Goal: Task Accomplishment & Management: Complete application form

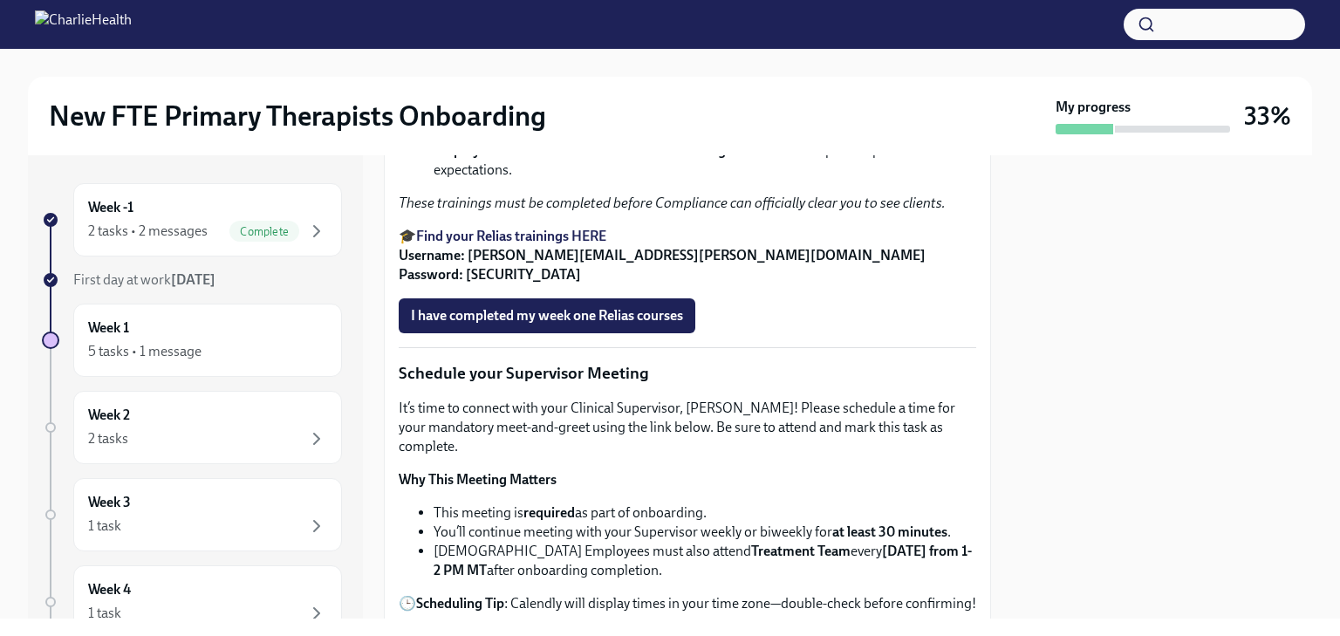
scroll to position [1222, 0]
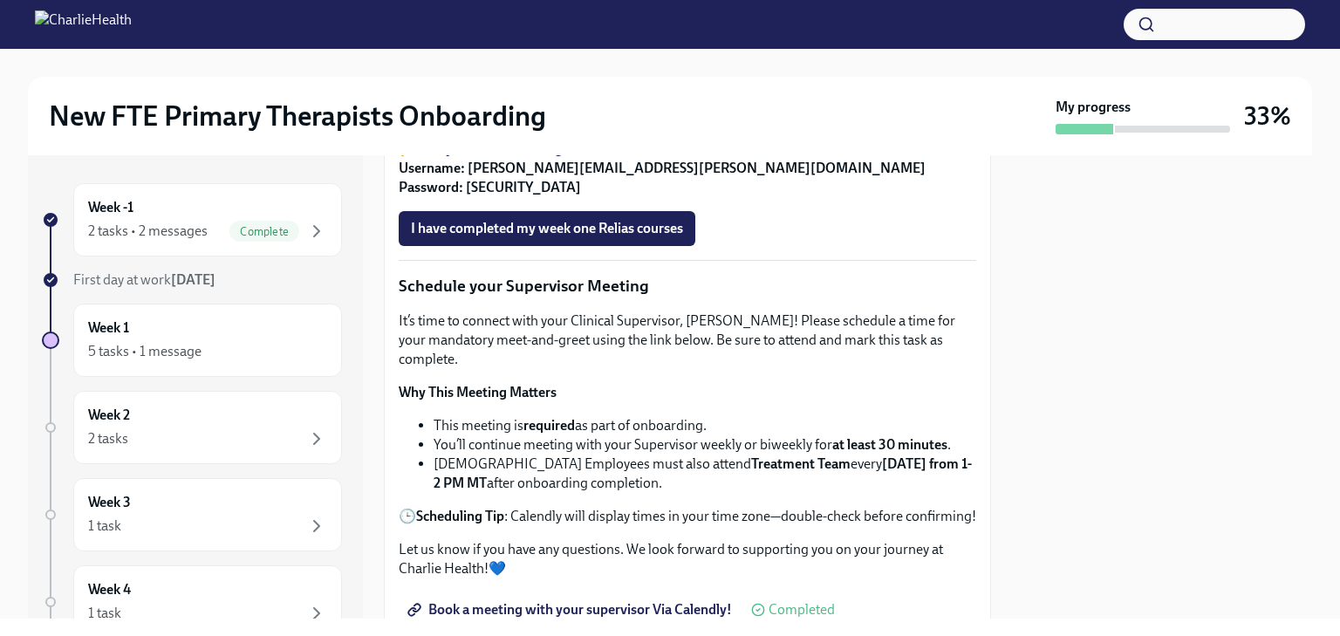
click at [585, 157] on strong "Find your Relias trainings HERE" at bounding box center [511, 148] width 190 height 17
drag, startPoint x: 587, startPoint y: 250, endPoint x: 463, endPoint y: 234, distance: 125.0
click at [430, 92] on ul "De-Escalation Techniques : Learn how to navigate challenging situations with cl…" at bounding box center [688, 54] width 578 height 77
copy strong "De-Escalation Techniques"
click at [583, 52] on strong "Ethics & Code of Conduct" at bounding box center [511, 44] width 154 height 17
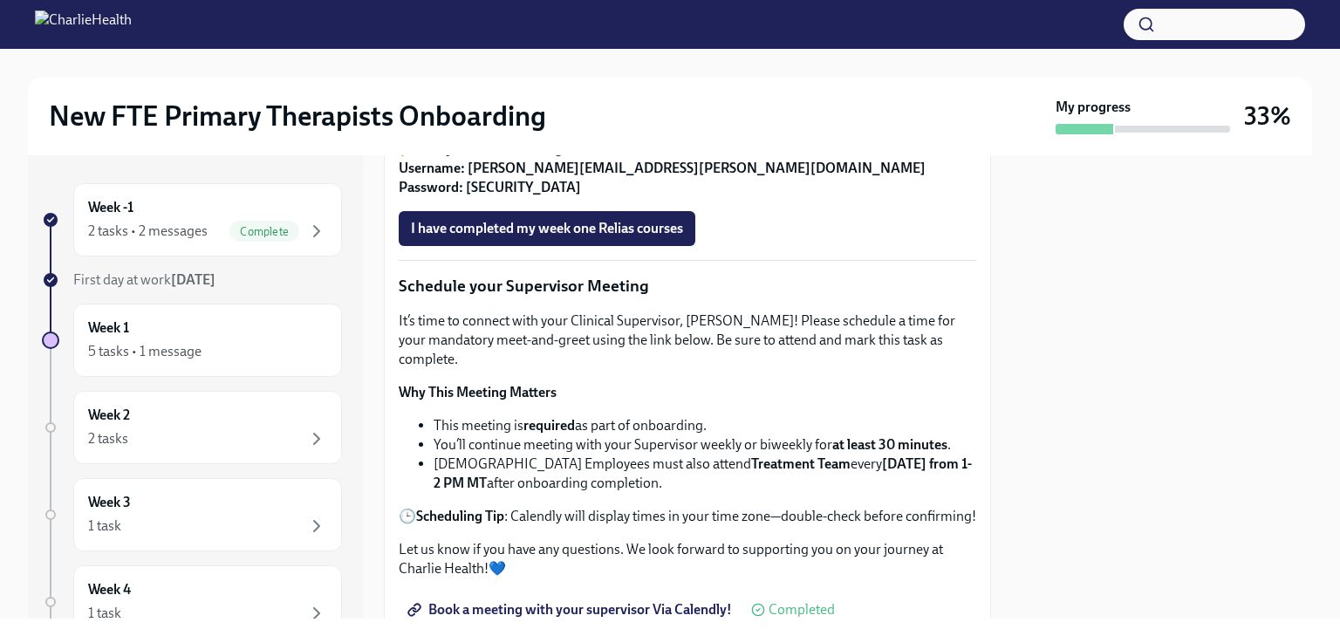
drag, startPoint x: 436, startPoint y: 264, endPoint x: 588, endPoint y: 271, distance: 152.0
click at [588, 54] on li "Ethics & Code of Conduct : Understand the ethical standards and expectations fo…" at bounding box center [705, 44] width 543 height 19
copy strong "Ethics & Code of Conduct"
click at [435, 72] on strong "Employee Orientation & Handbook Acknowledgment" at bounding box center [596, 63] width 325 height 17
drag, startPoint x: 434, startPoint y: 305, endPoint x: 757, endPoint y: 314, distance: 323.9
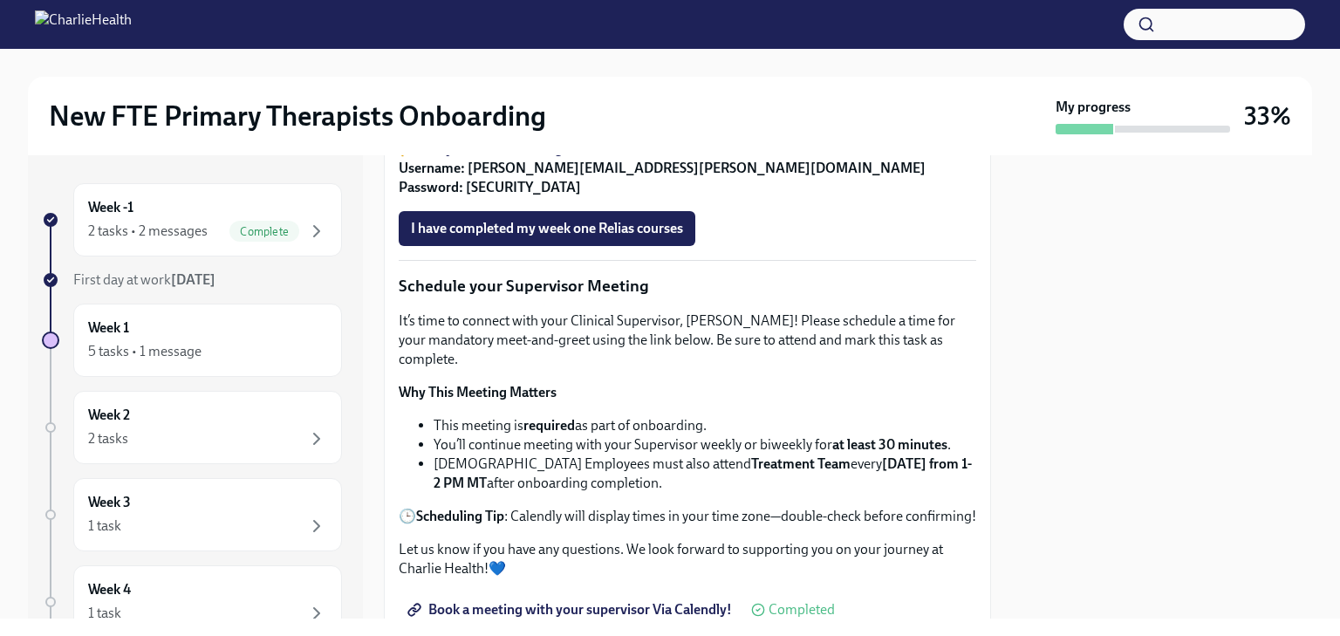
click at [757, 72] on strong "Employee Orientation & Handbook Acknowledgment" at bounding box center [596, 63] width 325 height 17
copy strong "Employee Orientation & Handbook Acknowledgment"
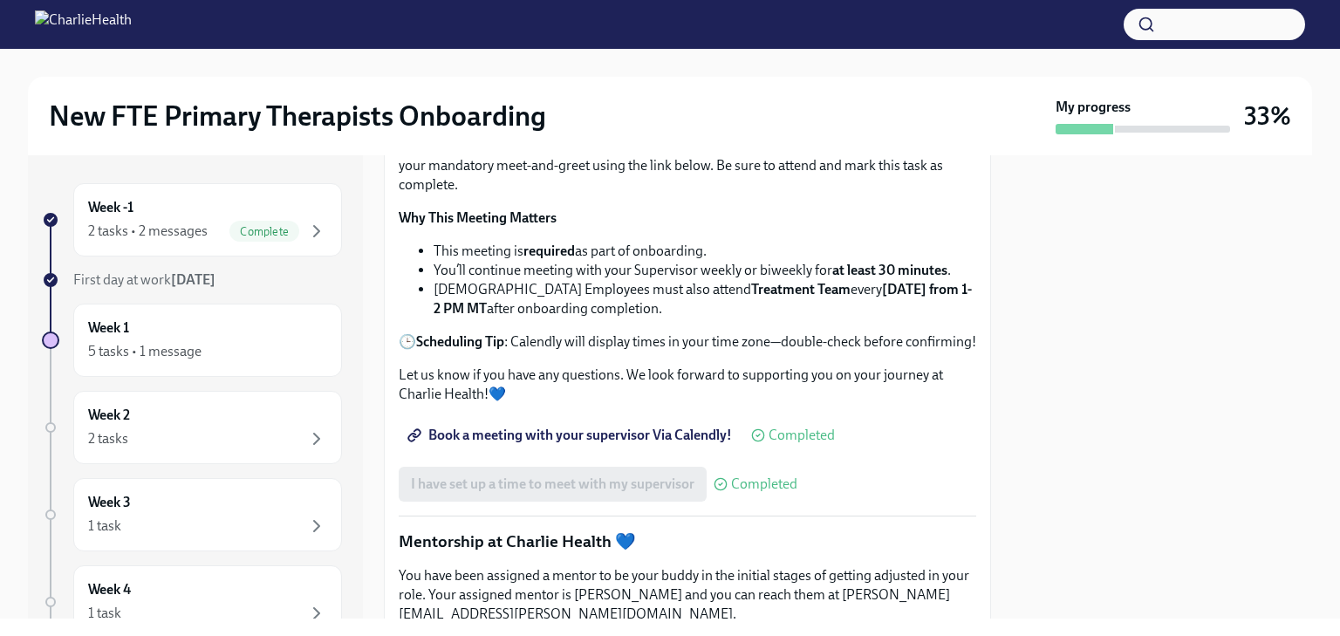
click at [634, 63] on span "I have completed my week one Relias courses" at bounding box center [547, 53] width 272 height 17
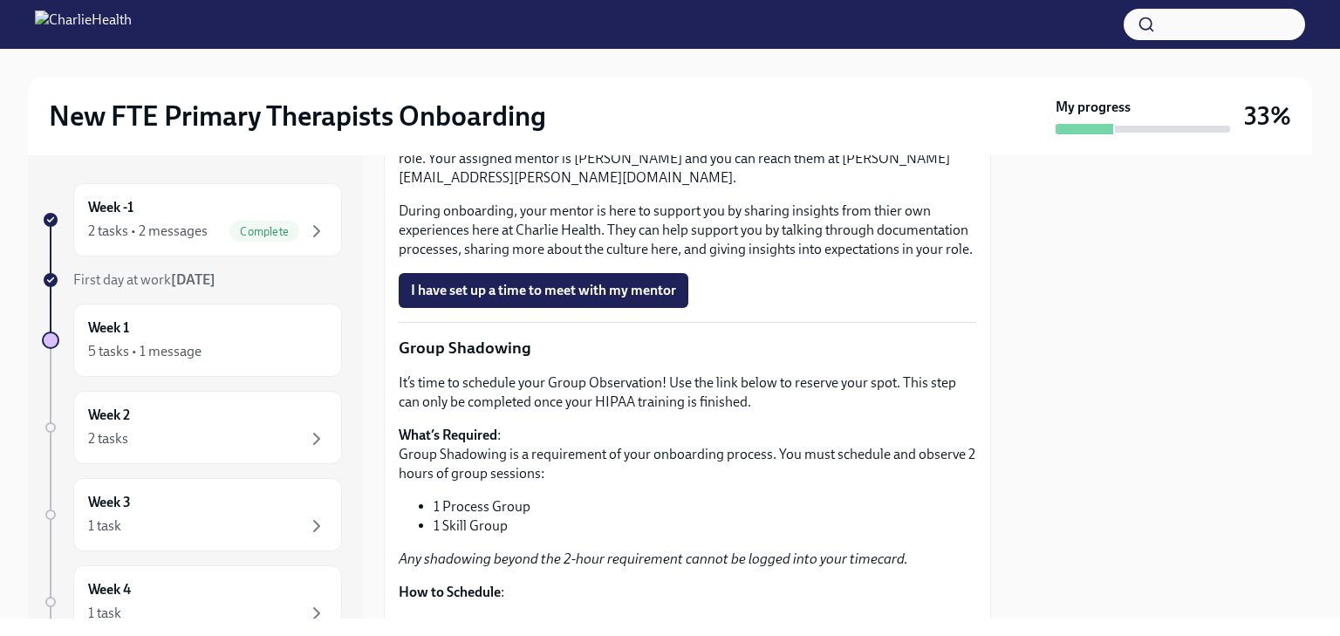
scroll to position [1920, 0]
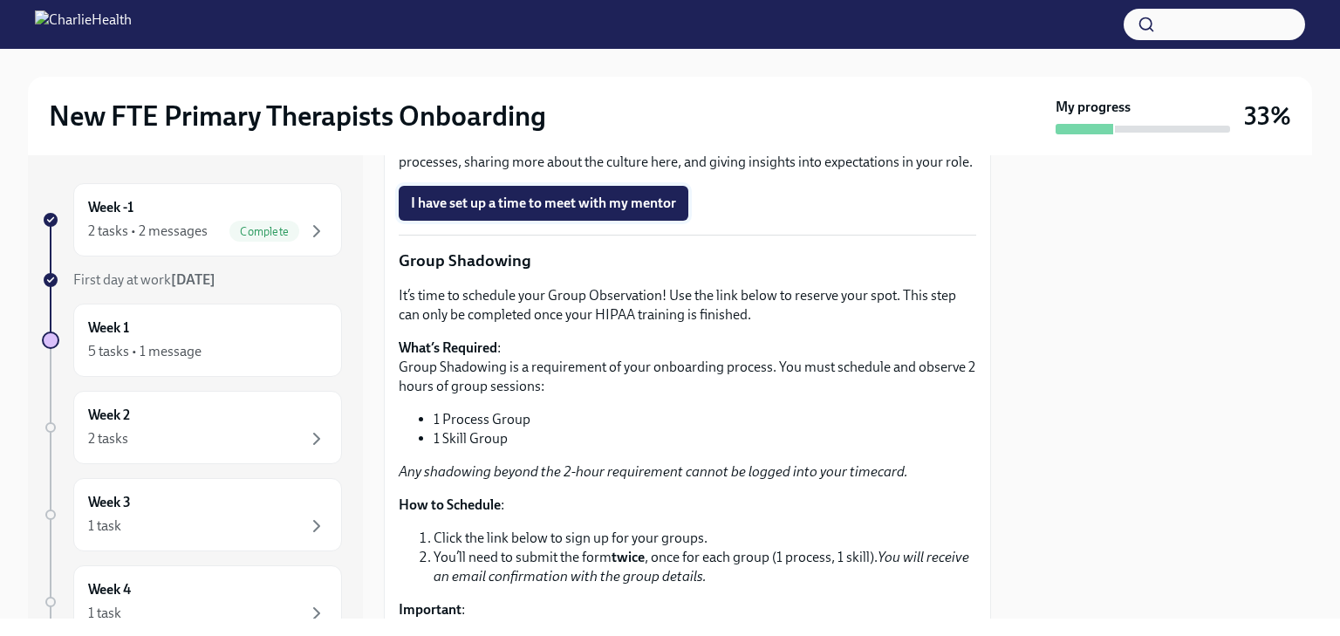
click at [626, 221] on button "I have set up a time to meet with my mentor" at bounding box center [544, 203] width 290 height 35
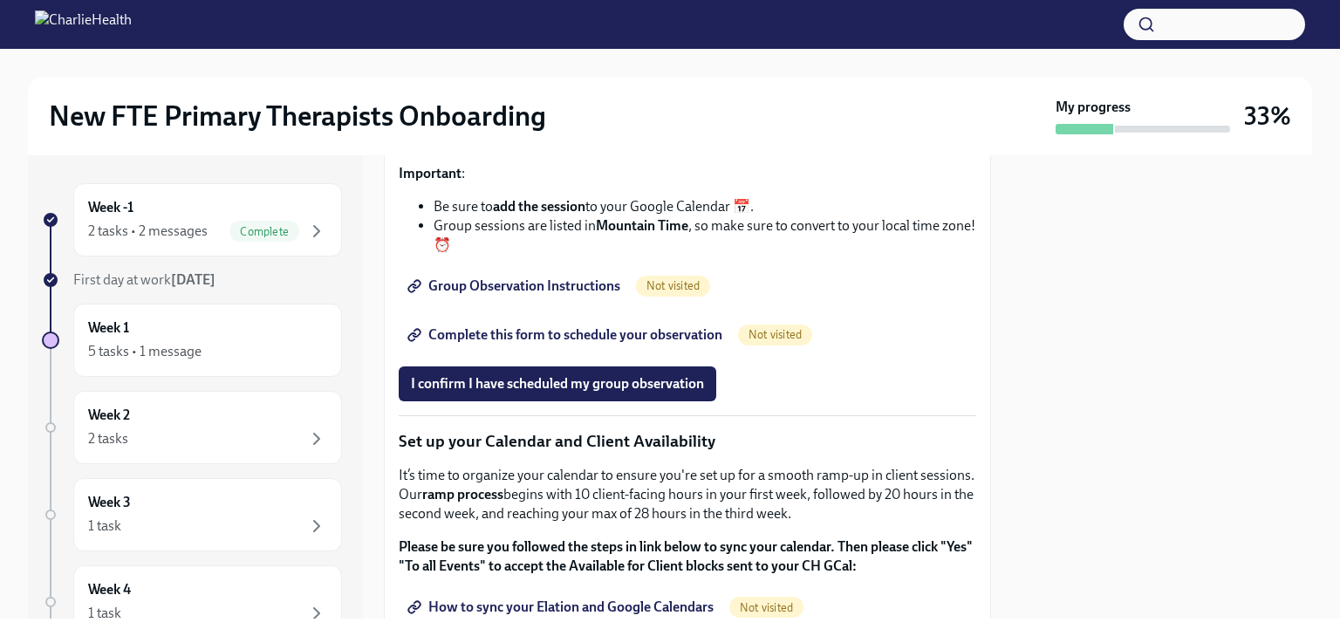
scroll to position [2443, 0]
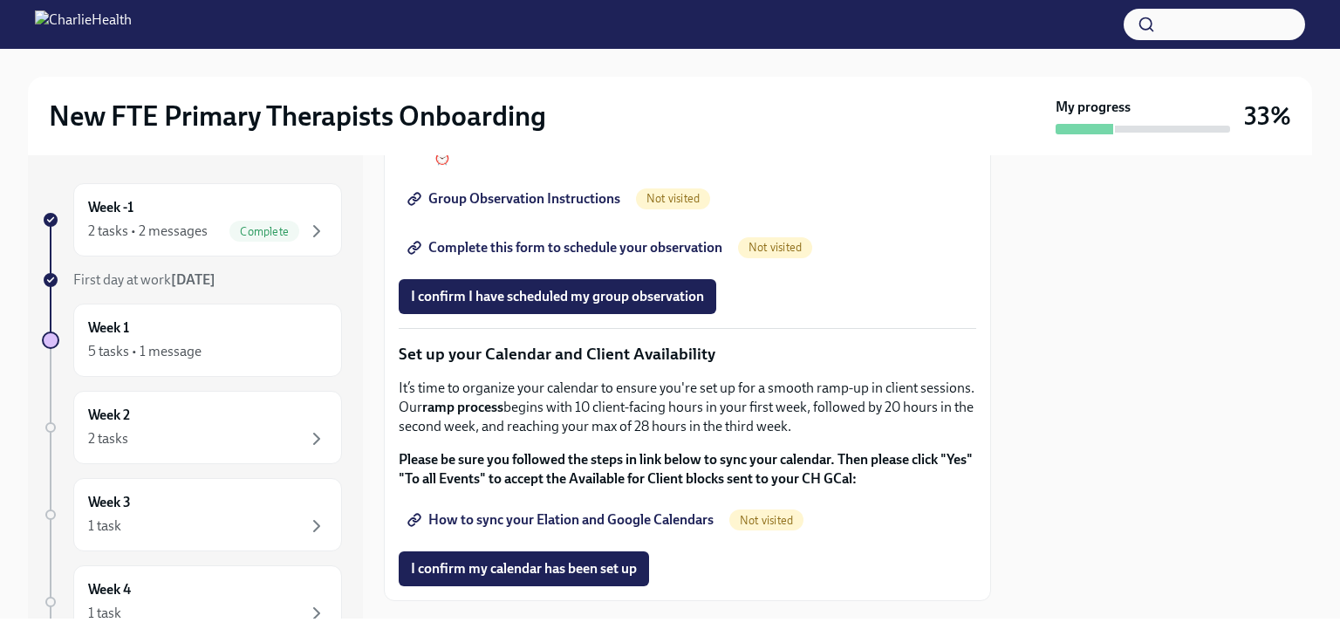
click at [572, 208] on span "Group Observation Instructions" at bounding box center [515, 198] width 209 height 17
